Goal: Submit feedback/report problem

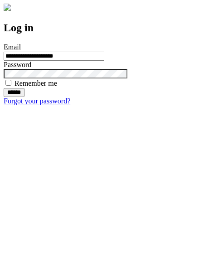
type input "**********"
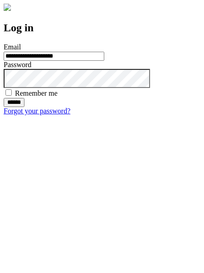
click at [24, 107] on input "******" at bounding box center [14, 102] width 21 height 9
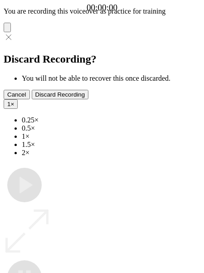
type input "**********"
